Goal: Book appointment/travel/reservation

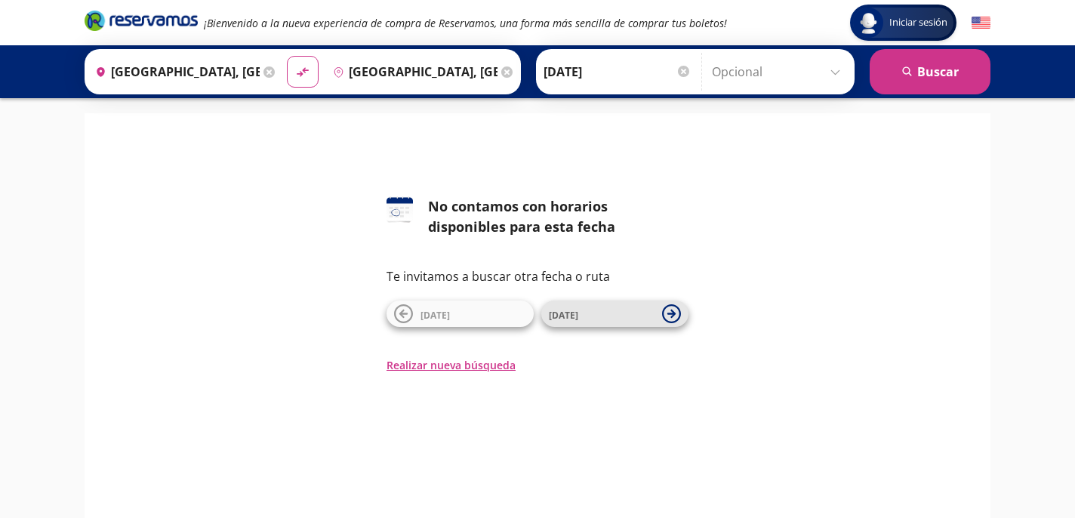
click at [607, 325] on button "[DATE]" at bounding box center [614, 314] width 147 height 26
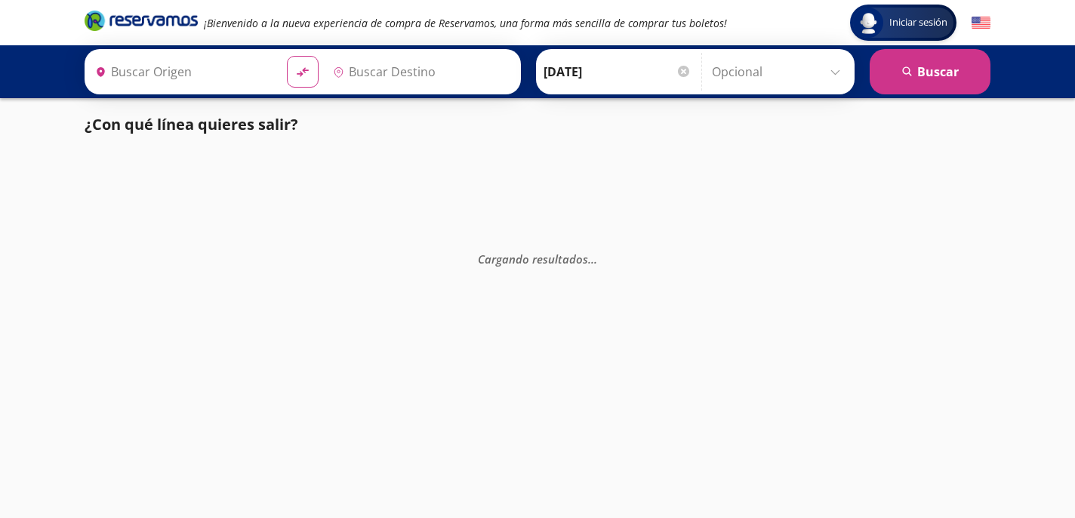
type input "[GEOGRAPHIC_DATA], [GEOGRAPHIC_DATA]"
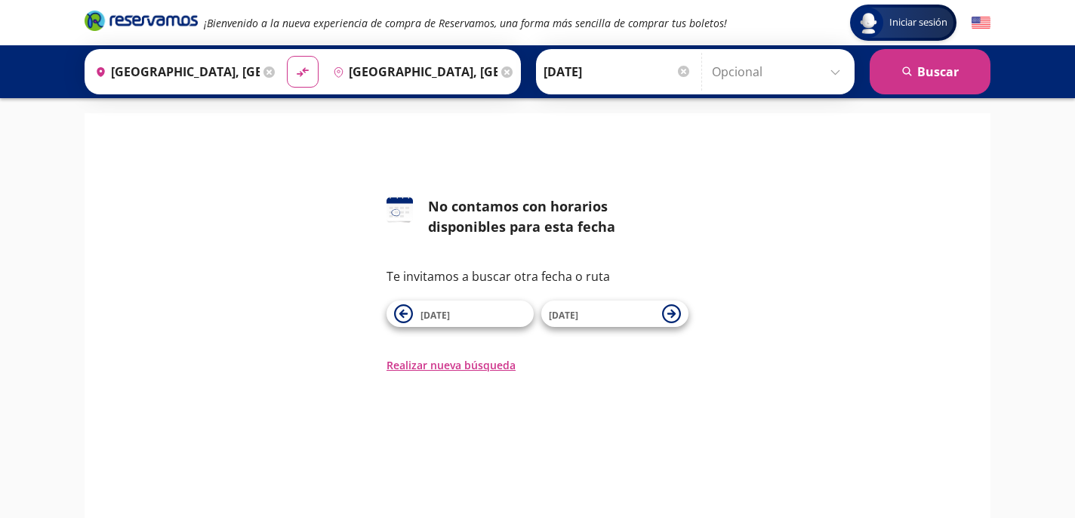
click at [260, 88] on input "[GEOGRAPHIC_DATA], [GEOGRAPHIC_DATA]" at bounding box center [174, 72] width 171 height 38
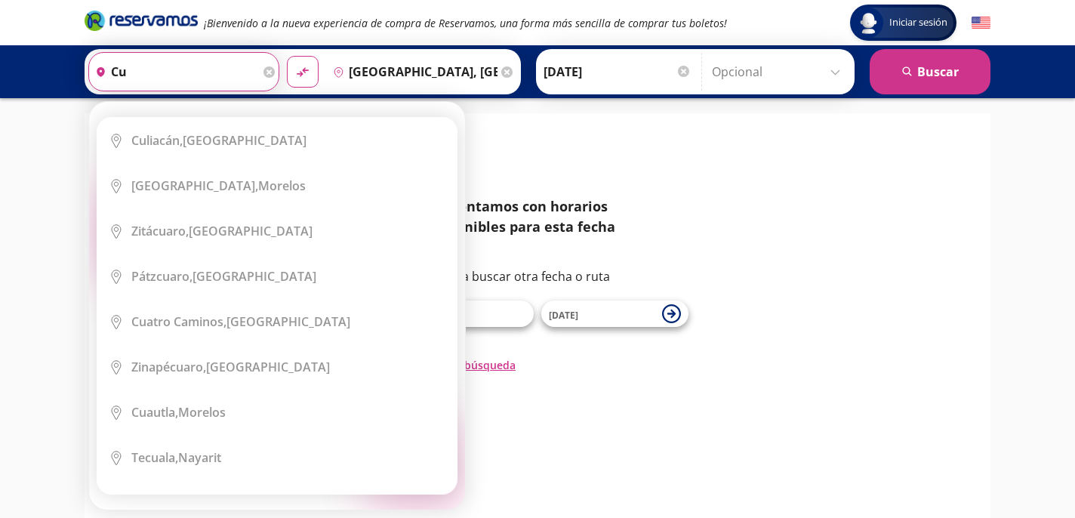
type input "c"
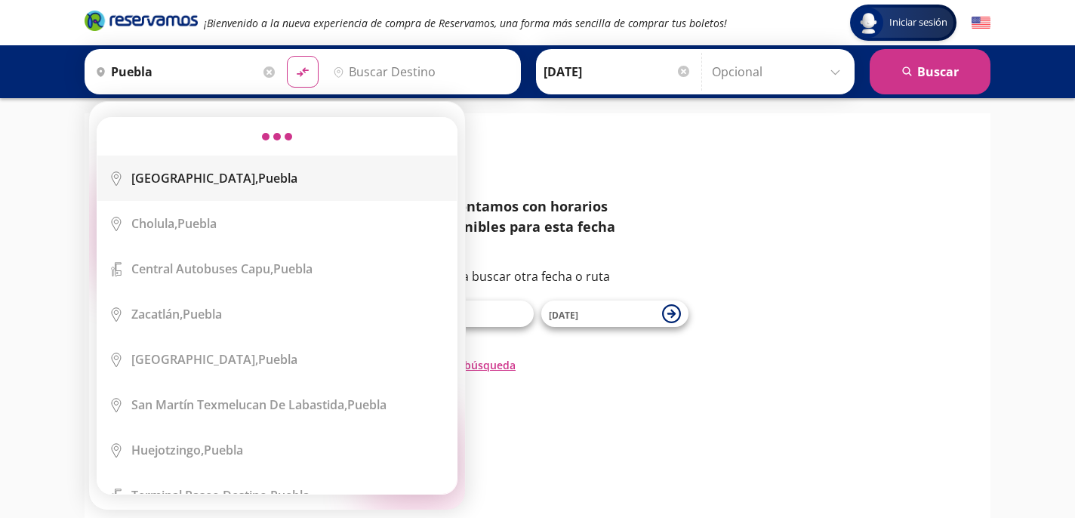
click at [225, 185] on div "[GEOGRAPHIC_DATA], [GEOGRAPHIC_DATA]" at bounding box center [288, 178] width 314 height 17
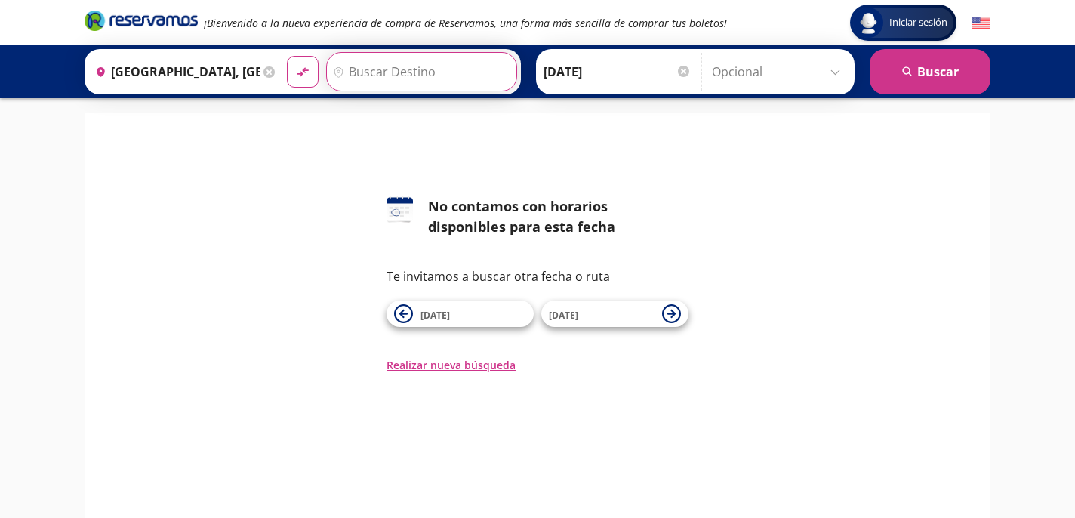
click at [421, 72] on input "Destino" at bounding box center [420, 72] width 186 height 38
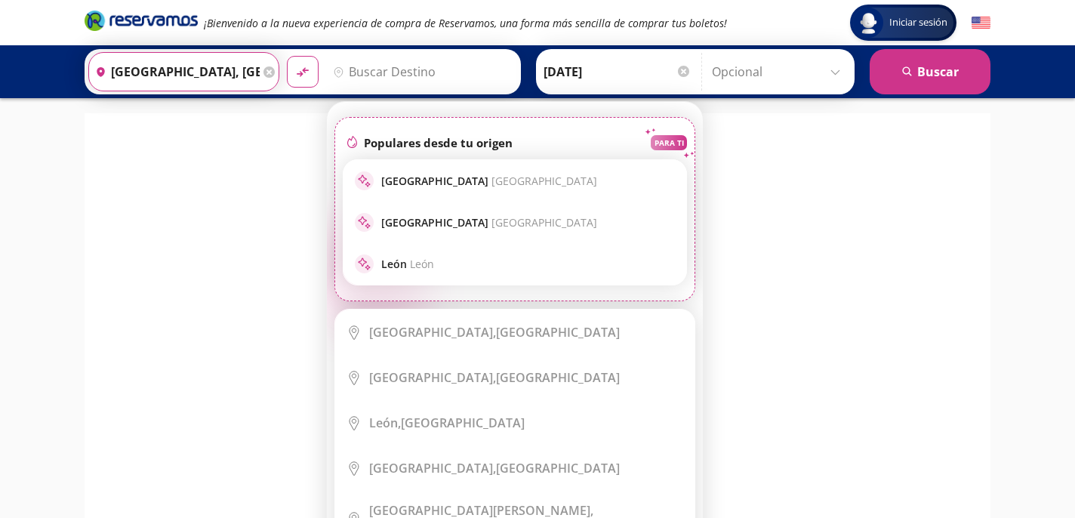
type input "[GEOGRAPHIC_DATA], [GEOGRAPHIC_DATA]"
click at [479, 60] on input "Destino" at bounding box center [420, 72] width 186 height 38
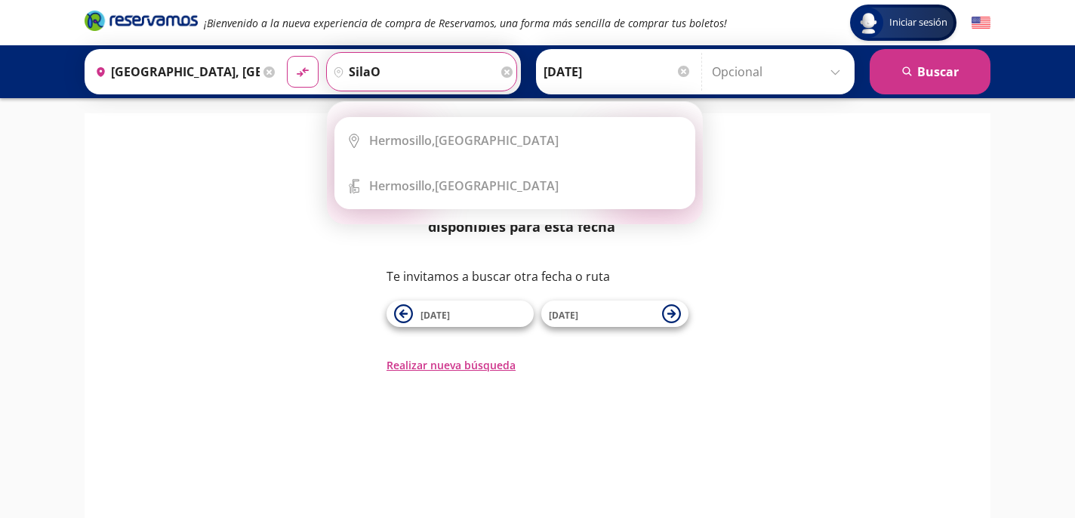
type input "silao"
